Goal: Check status: Check status

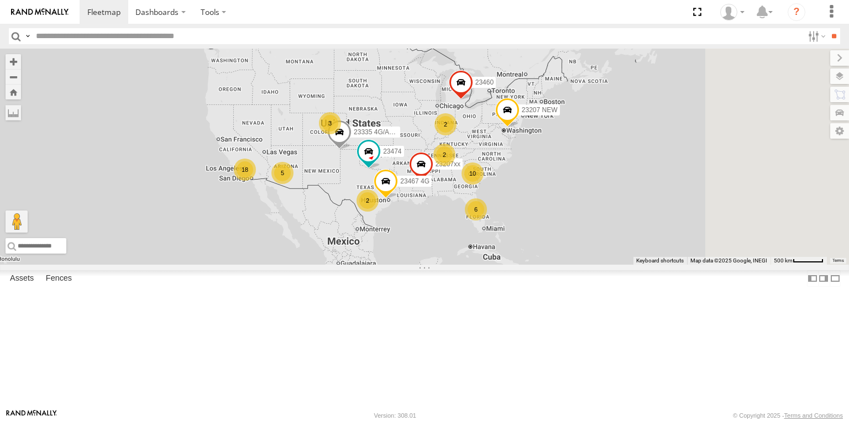
drag, startPoint x: 702, startPoint y: 198, endPoint x: 607, endPoint y: 213, distance: 96.8
click at [607, 213] on div "23207 NEW 23207xx 23460 23467 4G 23474 23335 4G/Active 6 10 18 2 5 2 3 2" at bounding box center [424, 157] width 849 height 216
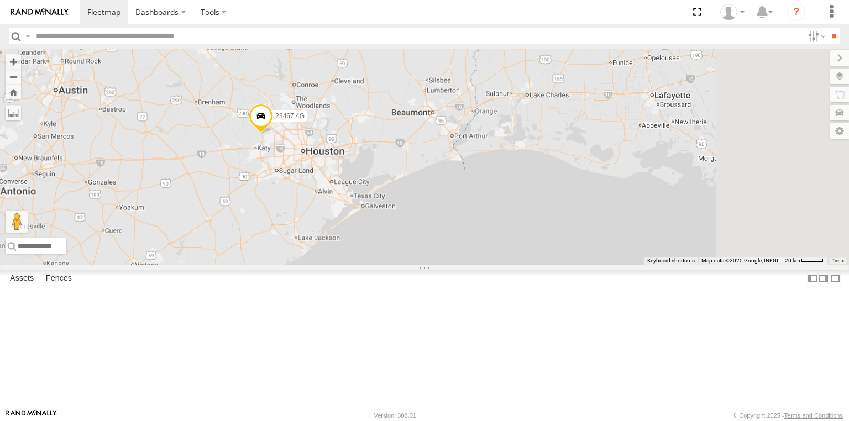
drag, startPoint x: 741, startPoint y: 332, endPoint x: 427, endPoint y: 228, distance: 330.6
click at [427, 228] on div "23467 4G" at bounding box center [424, 157] width 849 height 216
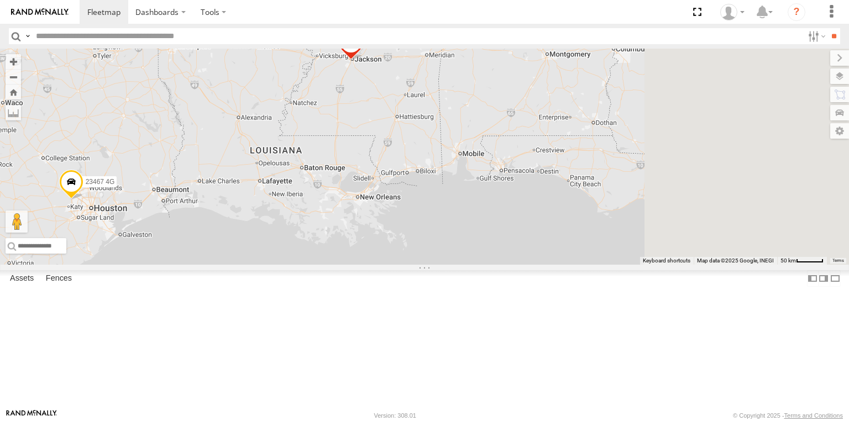
drag, startPoint x: 633, startPoint y: 246, endPoint x: 409, endPoint y: 322, distance: 236.4
click at [409, 265] on div "23467 4G 23207xx 2" at bounding box center [424, 157] width 849 height 216
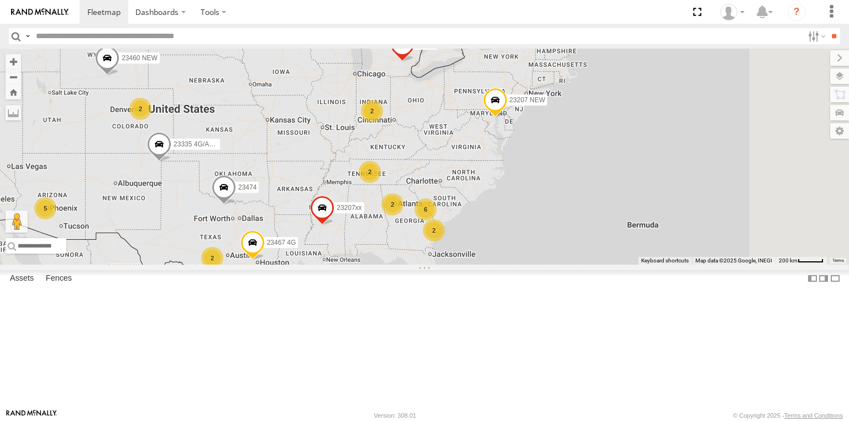
drag, startPoint x: 705, startPoint y: 234, endPoint x: 514, endPoint y: 320, distance: 209.0
click at [514, 265] on div "23207xx 23467 4G 23474 23335 4G/Active 6 6 18 23207 NEW 2 2 5 2 2 2 23460 2 234…" at bounding box center [424, 157] width 849 height 216
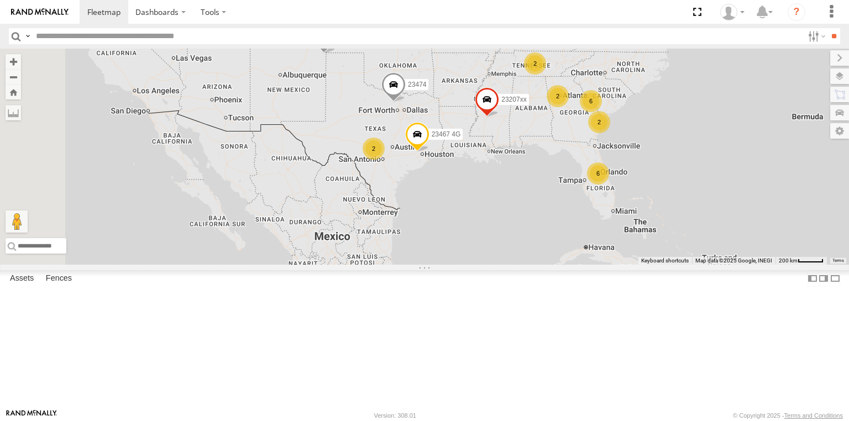
drag, startPoint x: 334, startPoint y: 173, endPoint x: 546, endPoint y: 178, distance: 211.7
click at [546, 178] on div "23207xx 23467 4G 23474 6 6 23207 NEW 2 2 2 2 2 2 23335 4G/Active" at bounding box center [424, 157] width 849 height 216
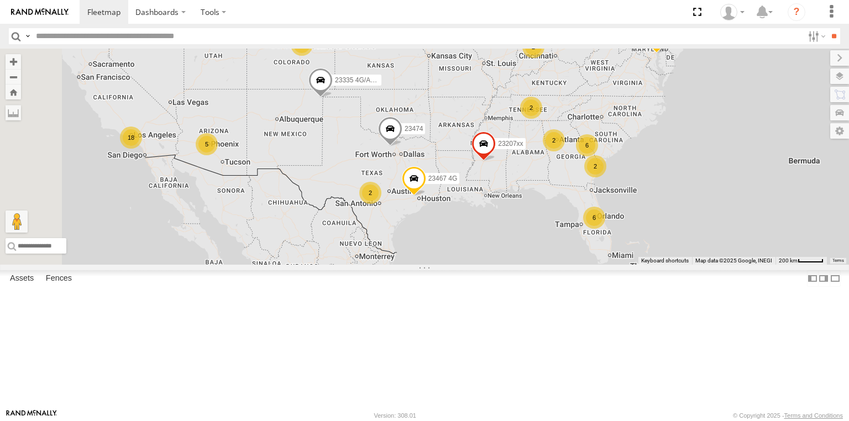
drag, startPoint x: 380, startPoint y: 148, endPoint x: 375, endPoint y: 202, distance: 53.9
click at [375, 202] on div "23207xx 23467 4G 23474 6 6 23207 NEW 2 2 2 2 2 2 23335 4G/Active 18 5 23460 NEW" at bounding box center [424, 157] width 849 height 216
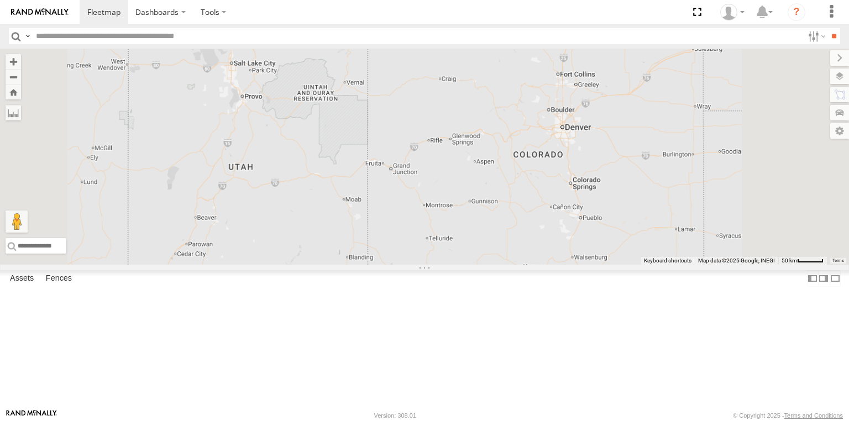
drag, startPoint x: 361, startPoint y: 112, endPoint x: 366, endPoint y: 262, distance: 149.8
click at [366, 262] on div "23207xx 23467 4G 23474 23207 NEW 23335 4G/Active 23460 NEW 23460" at bounding box center [424, 157] width 849 height 216
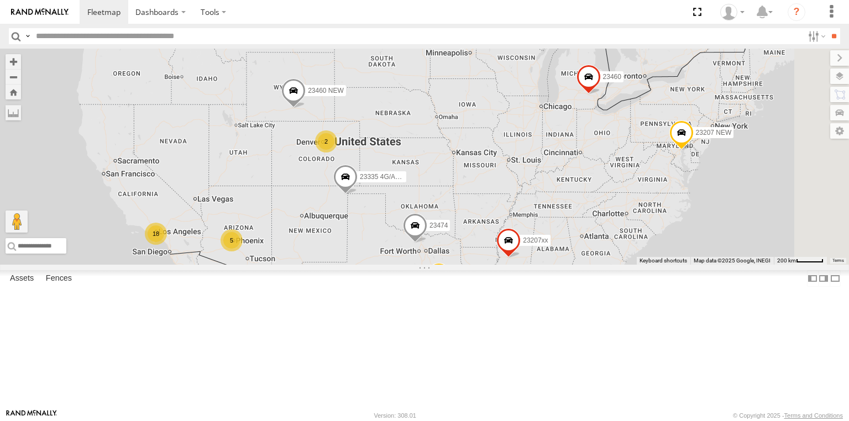
drag, startPoint x: 723, startPoint y: 213, endPoint x: 482, endPoint y: 219, distance: 241.0
click at [429, 208] on div "23207xx 23467 4G 23474 23207 NEW 23335 4G/Active 23460 NEW 23460 18 5 2 2" at bounding box center [424, 157] width 849 height 216
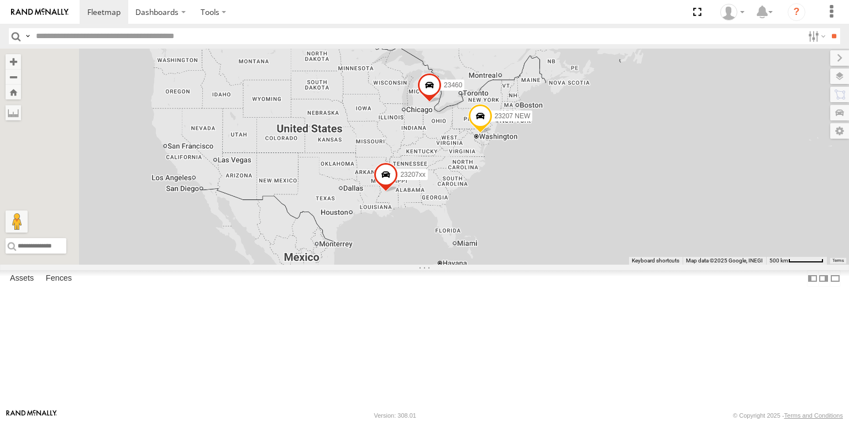
drag, startPoint x: 387, startPoint y: 235, endPoint x: 537, endPoint y: 225, distance: 149.5
click at [537, 225] on div "23207 NEW 23207xx 23460" at bounding box center [424, 157] width 849 height 216
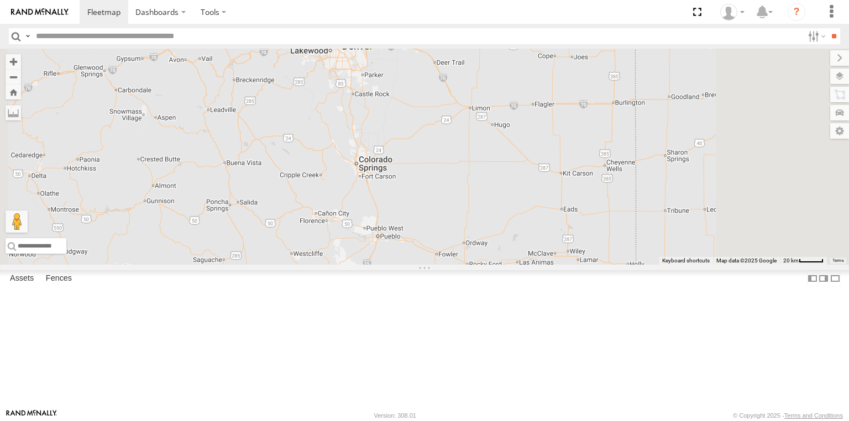
drag, startPoint x: 519, startPoint y: 176, endPoint x: 456, endPoint y: 223, distance: 79.0
click at [456, 223] on div "23207 NEW 23207xx 23460 23467 4G 23474 23335 4G/Active 2" at bounding box center [424, 157] width 849 height 216
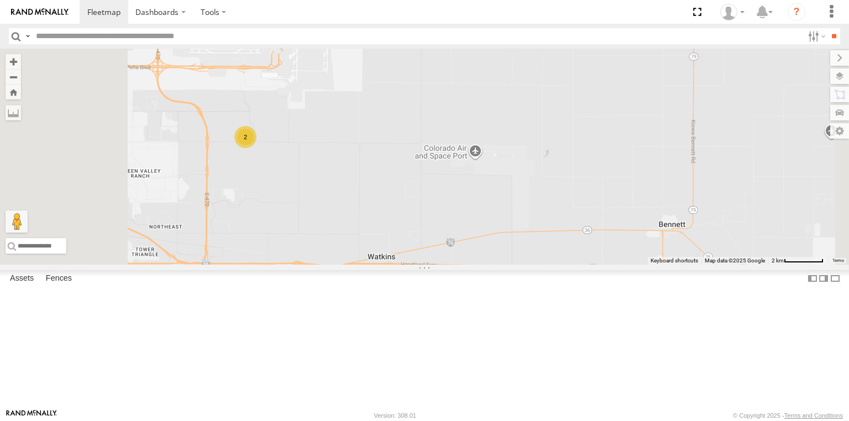
click at [256, 148] on div "2" at bounding box center [245, 137] width 22 height 22
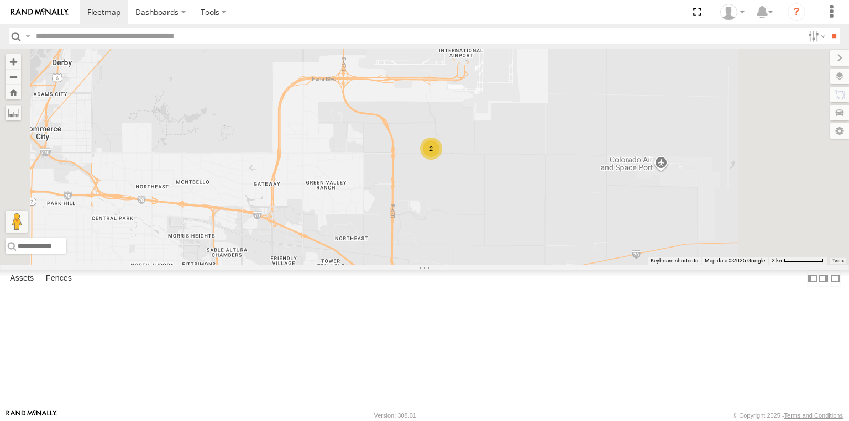
drag, startPoint x: 402, startPoint y: 225, endPoint x: 559, endPoint y: 223, distance: 157.0
click at [559, 223] on div "2" at bounding box center [424, 157] width 849 height 216
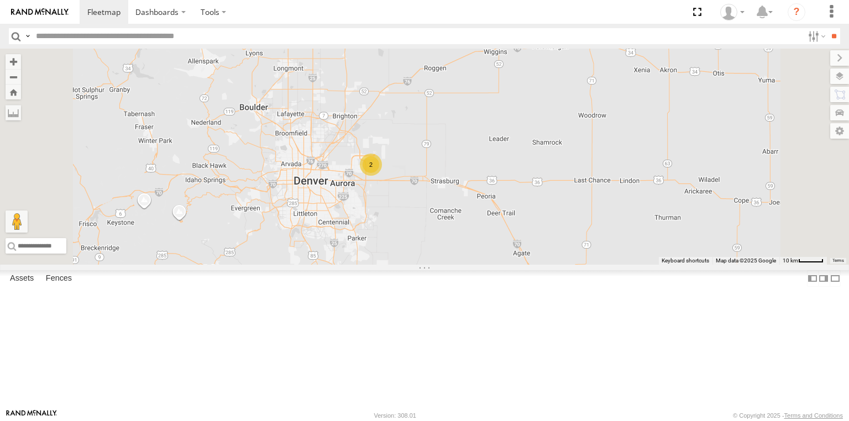
drag, startPoint x: 427, startPoint y: 219, endPoint x: 584, endPoint y: 216, distance: 157.0
click at [591, 216] on div "2" at bounding box center [424, 157] width 849 height 216
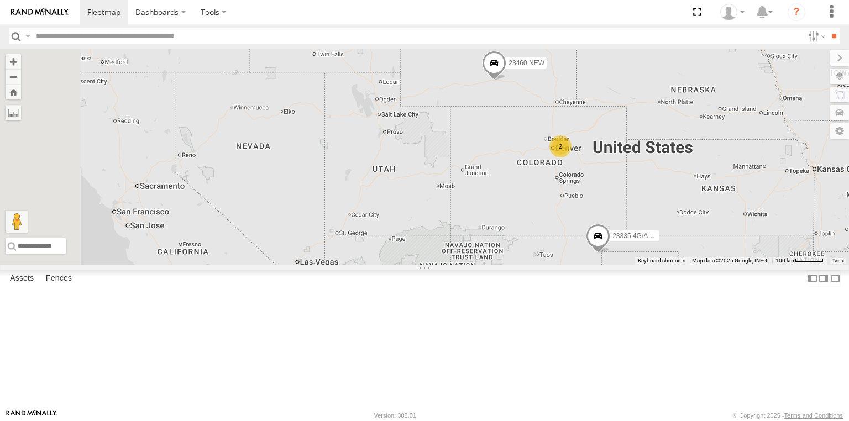
drag, startPoint x: 347, startPoint y: 197, endPoint x: 539, endPoint y: 188, distance: 192.5
click at [558, 188] on div "23460 NEW 3 2 23335 4G/Active" at bounding box center [424, 157] width 849 height 216
